Goal: Navigation & Orientation: Find specific page/section

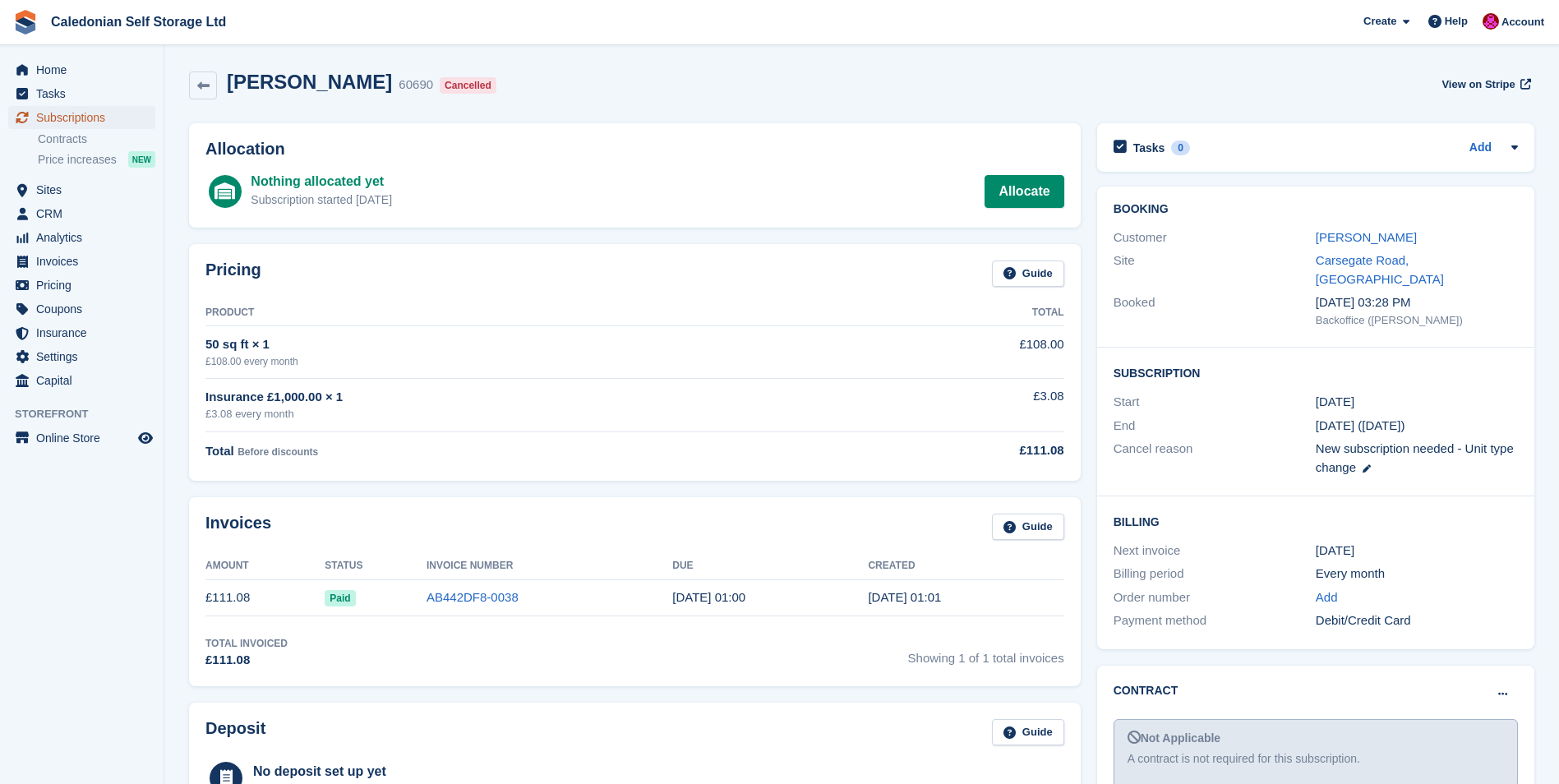
click at [62, 118] on span "Subscriptions" at bounding box center [85, 118] width 98 height 23
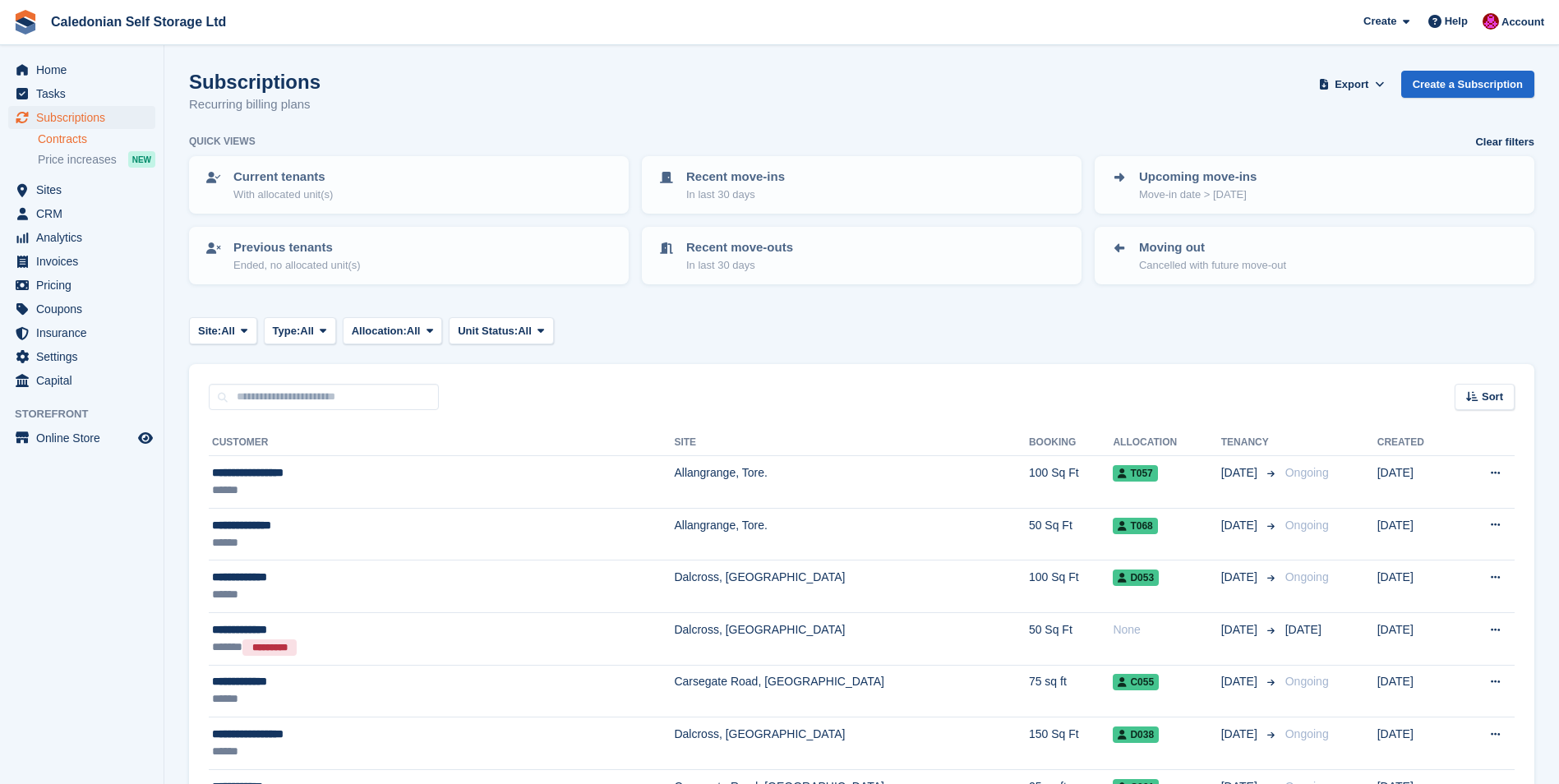
click at [82, 141] on link "Contracts" at bounding box center [97, 139] width 118 height 16
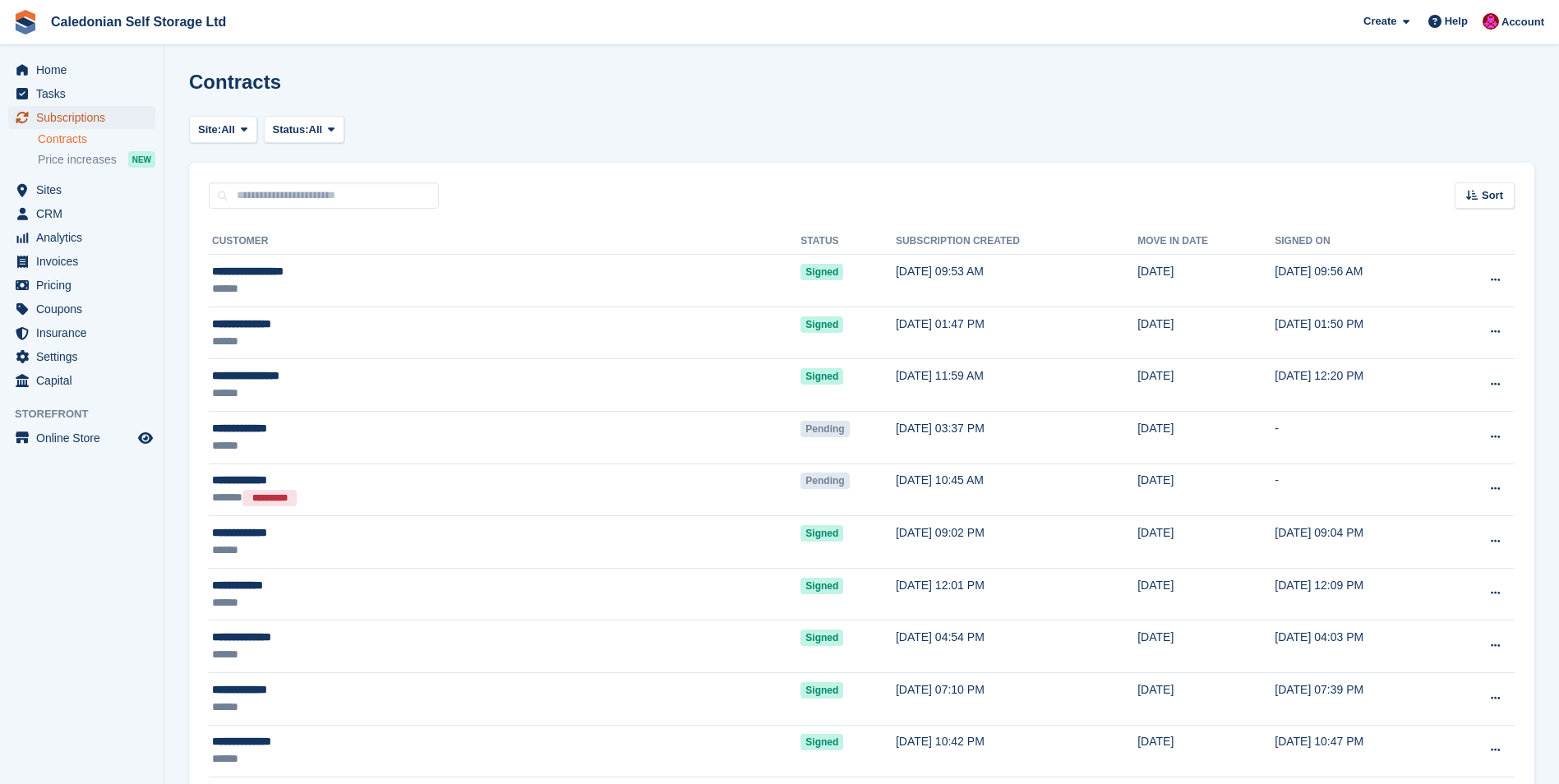
click at [74, 120] on span "Subscriptions" at bounding box center [85, 118] width 98 height 23
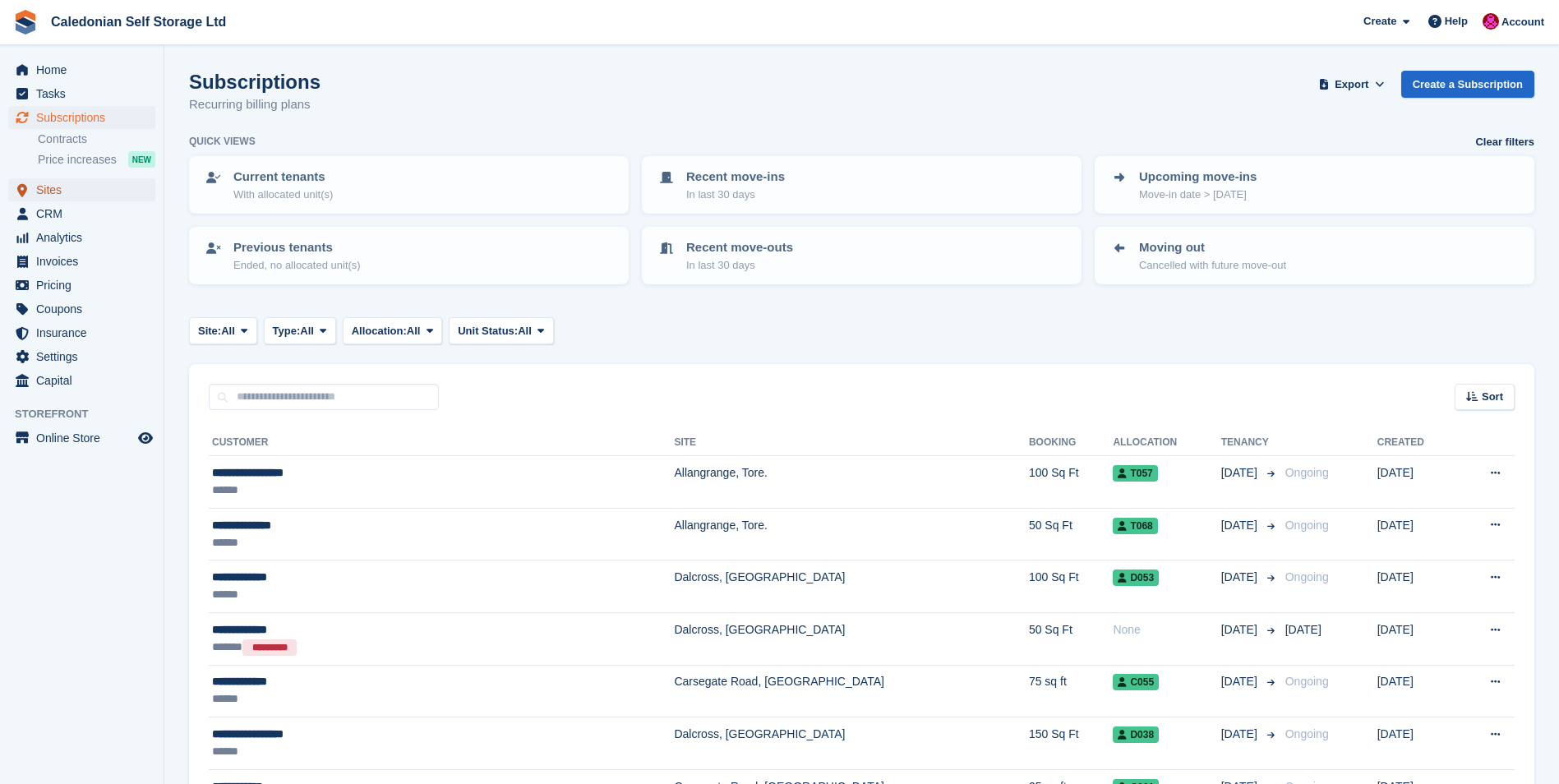
click at [53, 187] on span "Sites" at bounding box center [85, 189] width 98 height 23
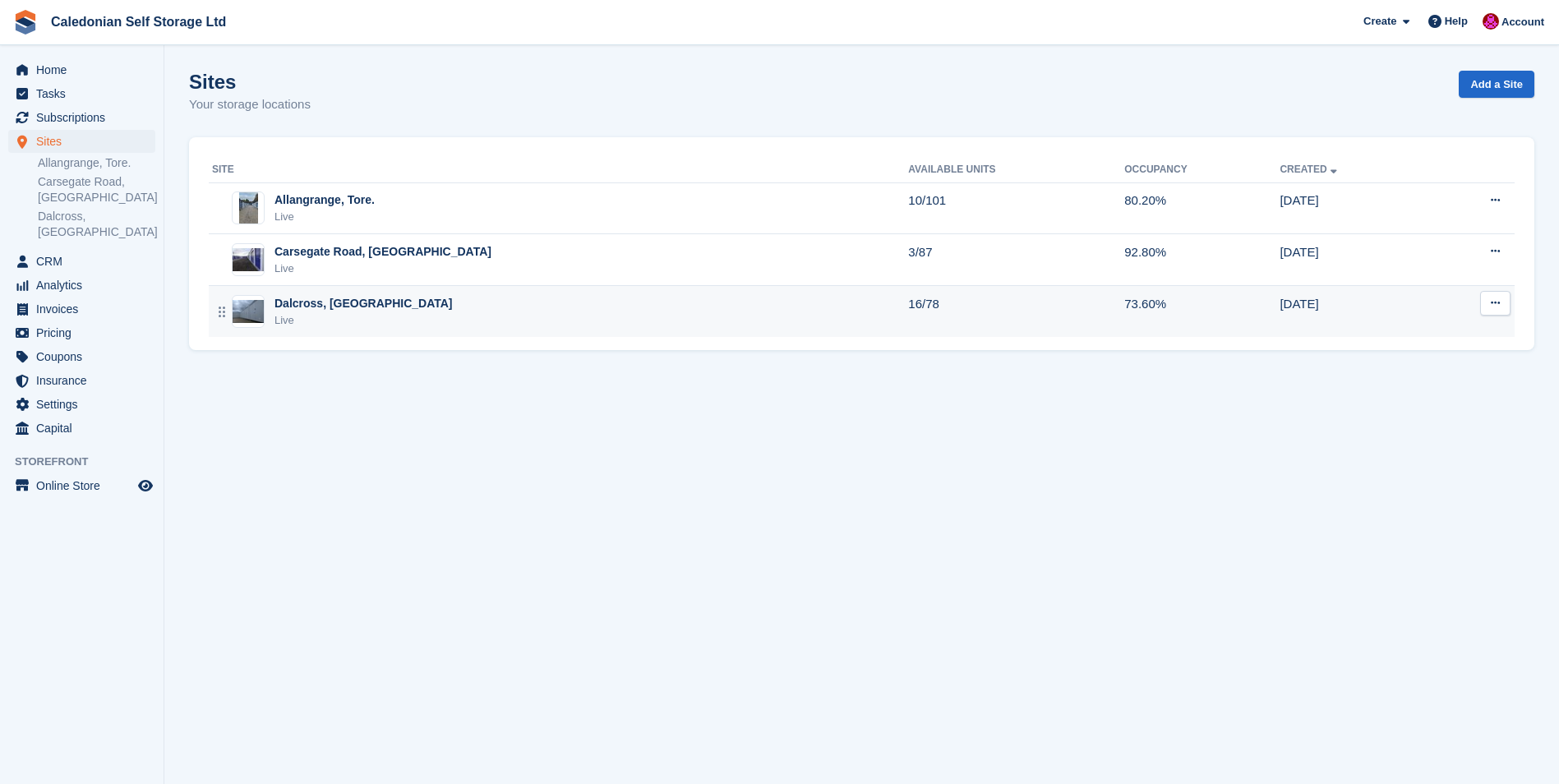
click at [310, 307] on div "Dalcross, [GEOGRAPHIC_DATA]" at bounding box center [363, 303] width 178 height 18
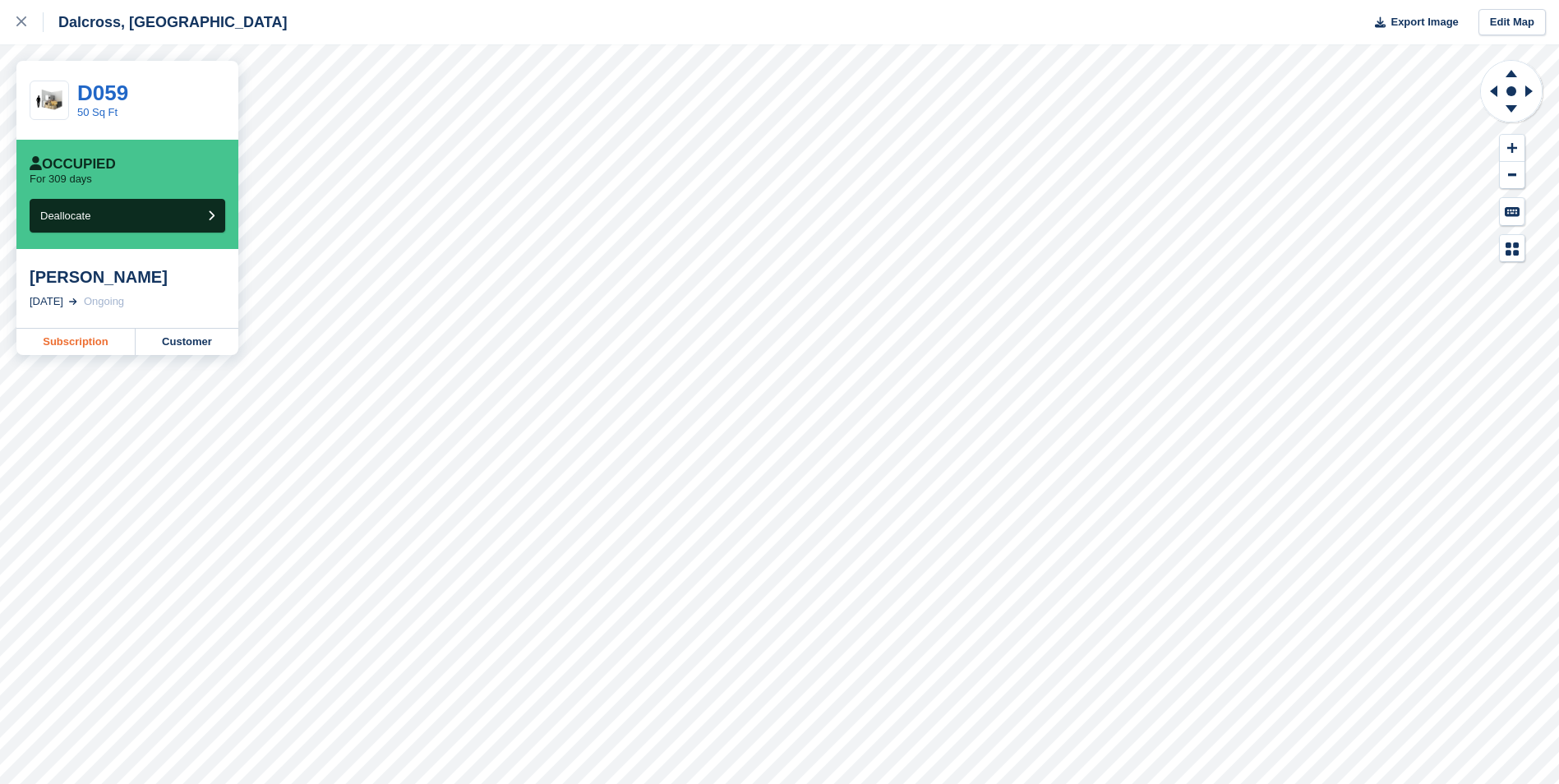
click at [61, 332] on link "Subscription" at bounding box center [76, 342] width 119 height 26
